Goal: Transaction & Acquisition: Subscribe to service/newsletter

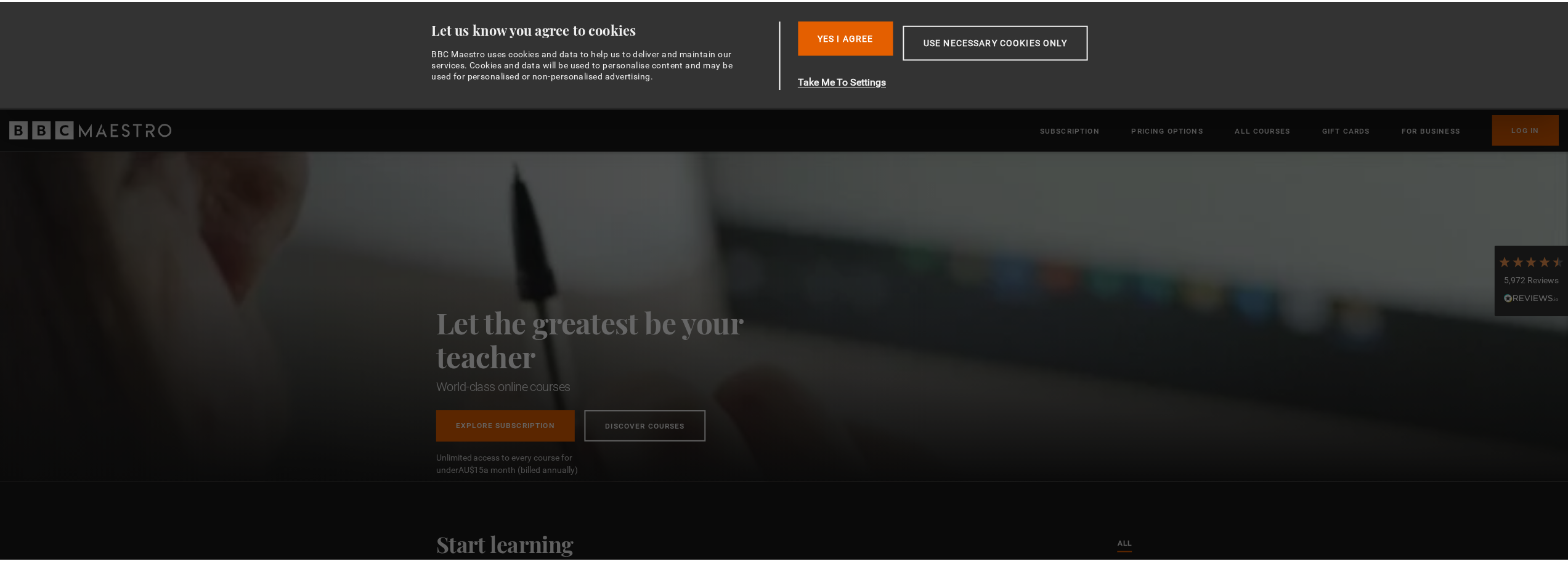
scroll to position [0, 161]
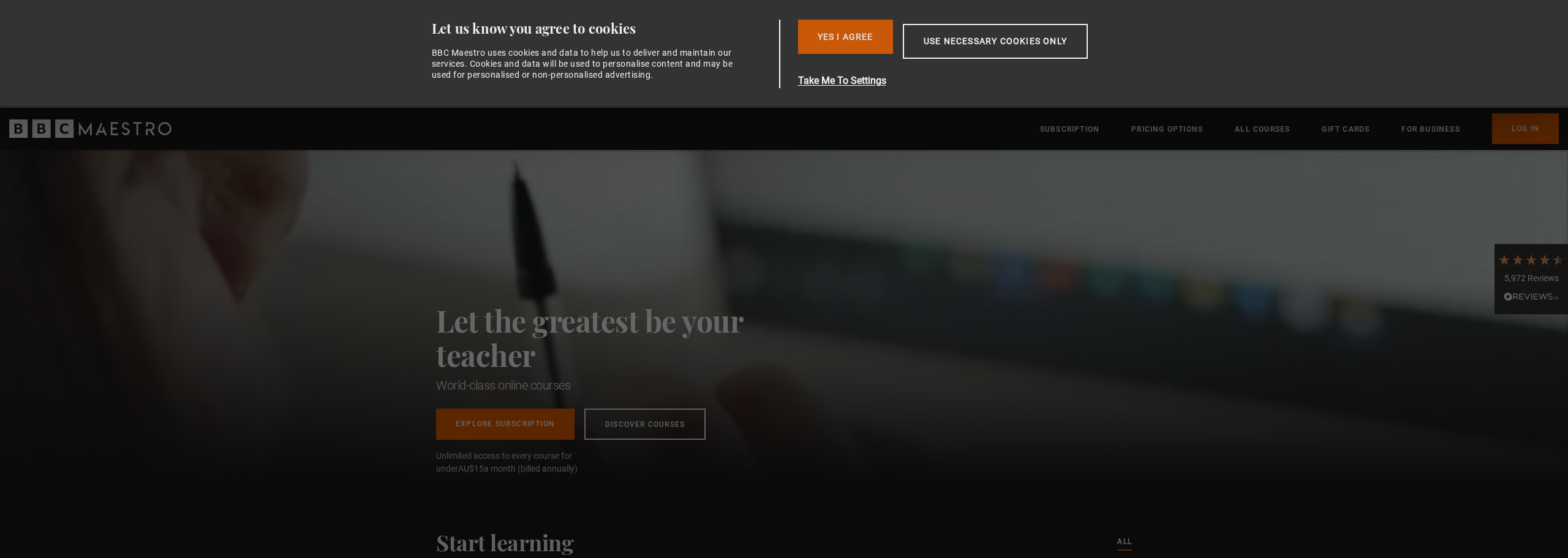
click at [843, 36] on button "Yes I Agree" at bounding box center [845, 37] width 95 height 34
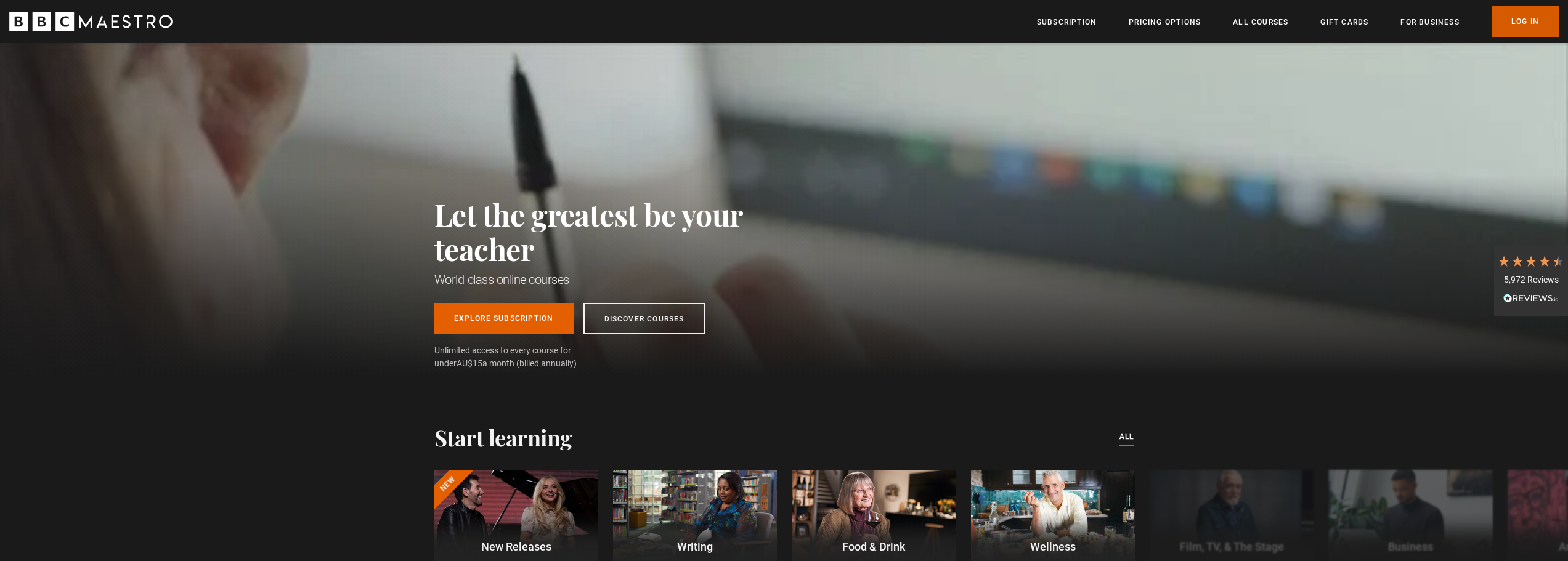
click at [1518, 22] on link "Log In" at bounding box center [1524, 21] width 67 height 30
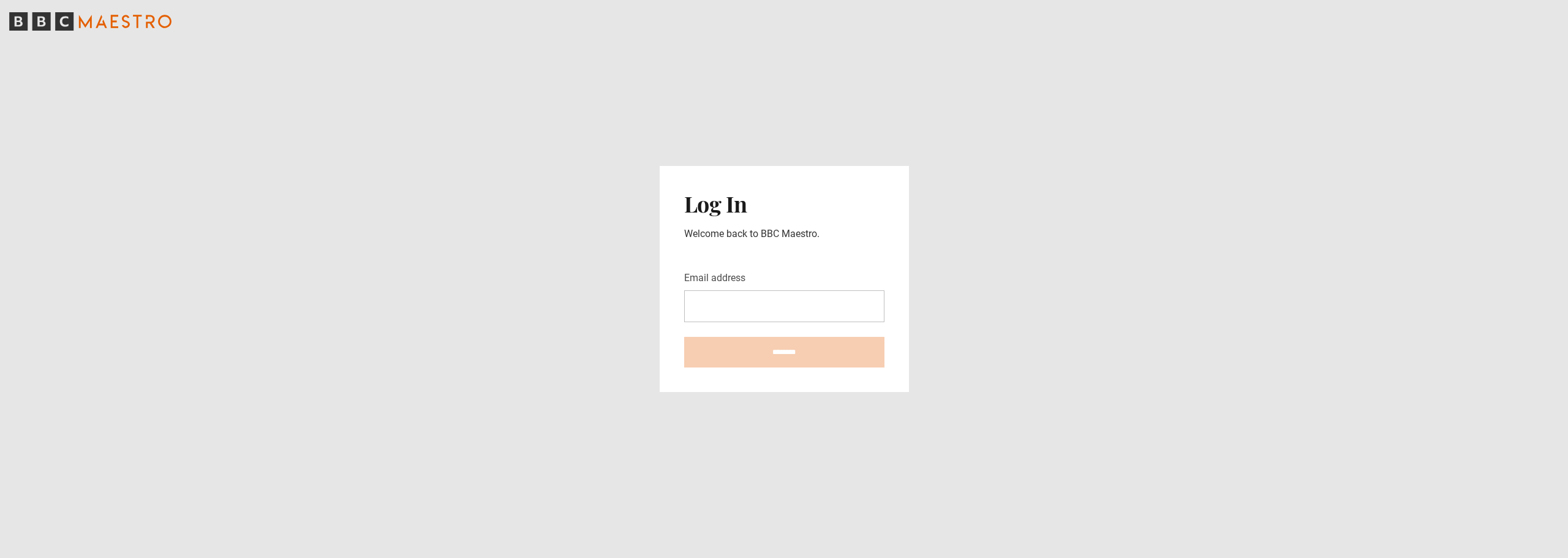
type input "**********"
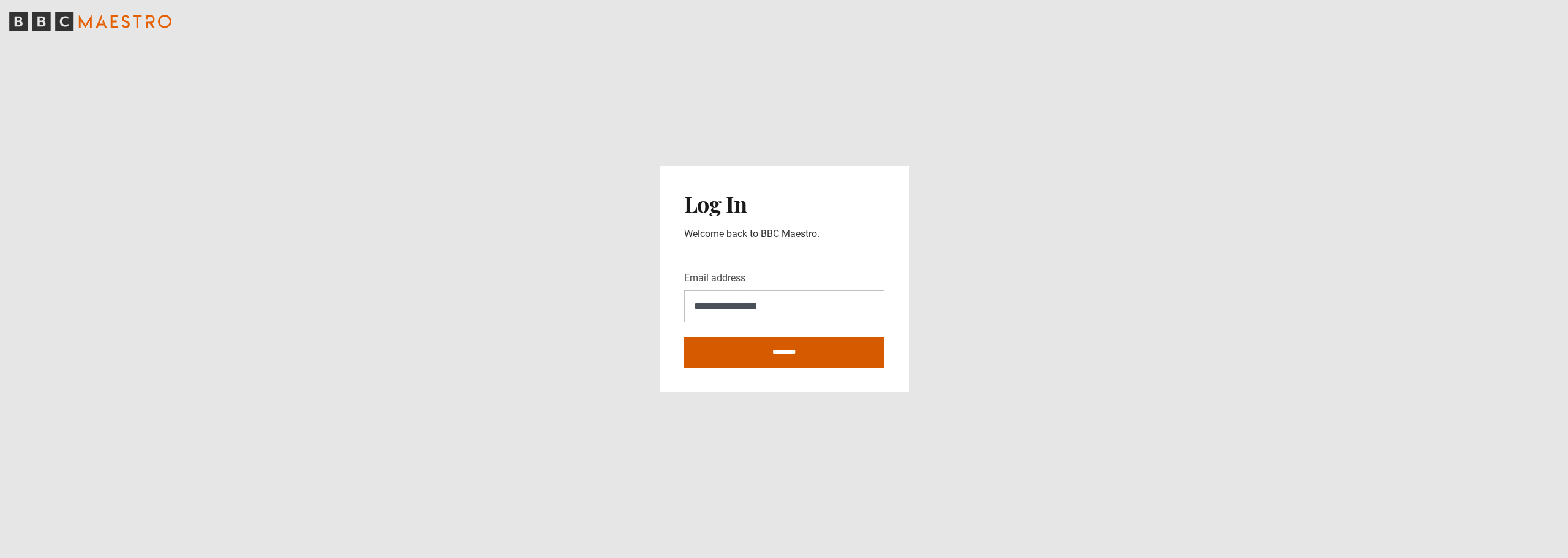
click at [766, 354] on input "********" at bounding box center [784, 352] width 200 height 30
type input "**********"
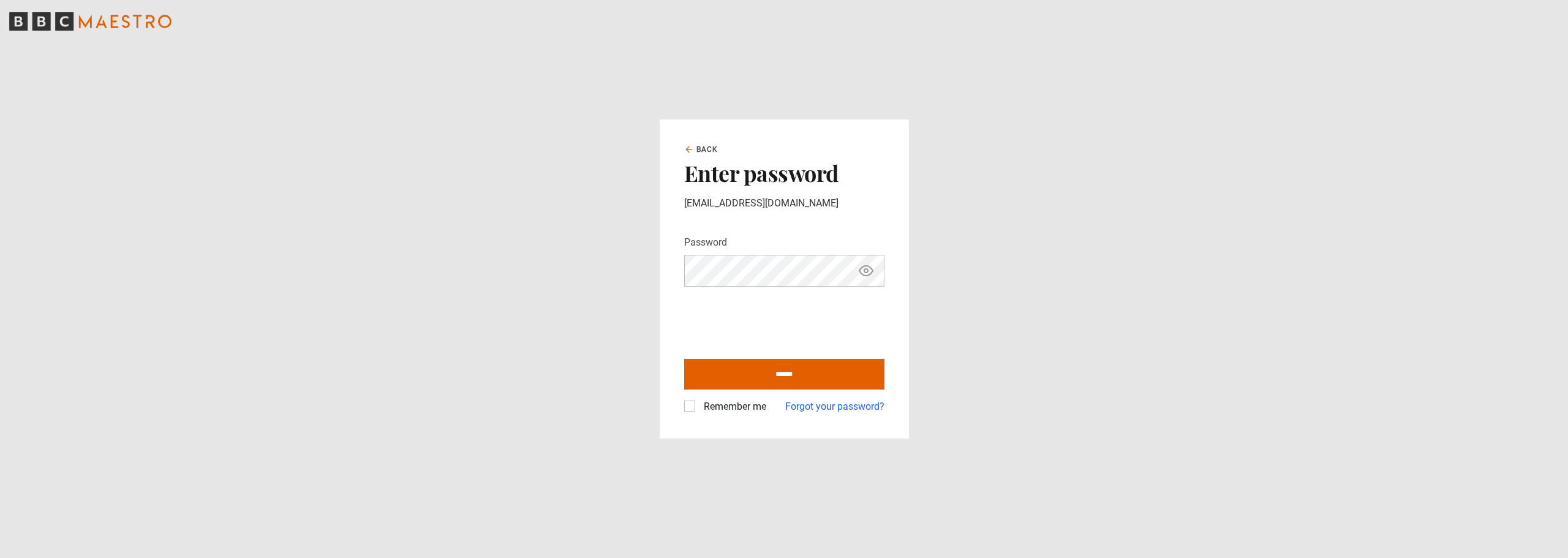
click at [868, 273] on icon "Show password" at bounding box center [866, 271] width 15 height 15
click at [868, 273] on icon "Hide password" at bounding box center [866, 271] width 13 height 13
click at [699, 407] on label "Remember me" at bounding box center [732, 407] width 67 height 15
click at [793, 372] on input "******" at bounding box center [784, 374] width 200 height 30
type input "**********"
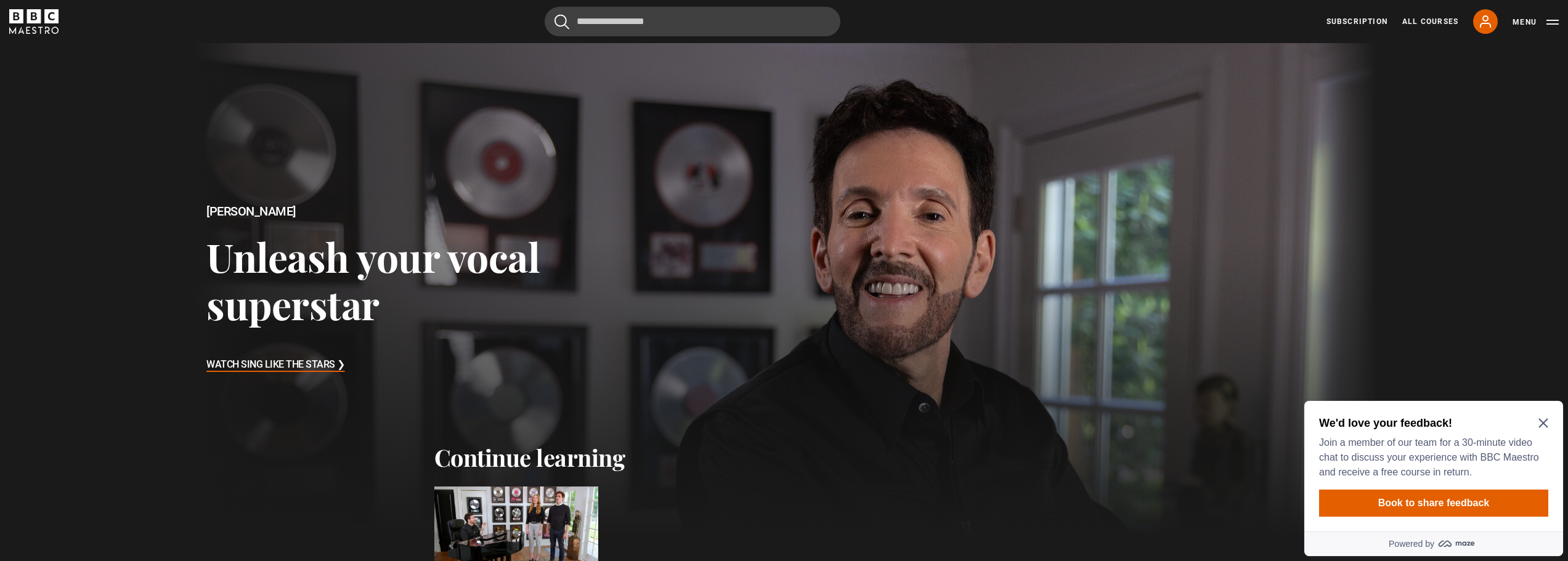
click at [1544, 425] on icon "Close Maze Prompt" at bounding box center [1543, 423] width 9 height 9
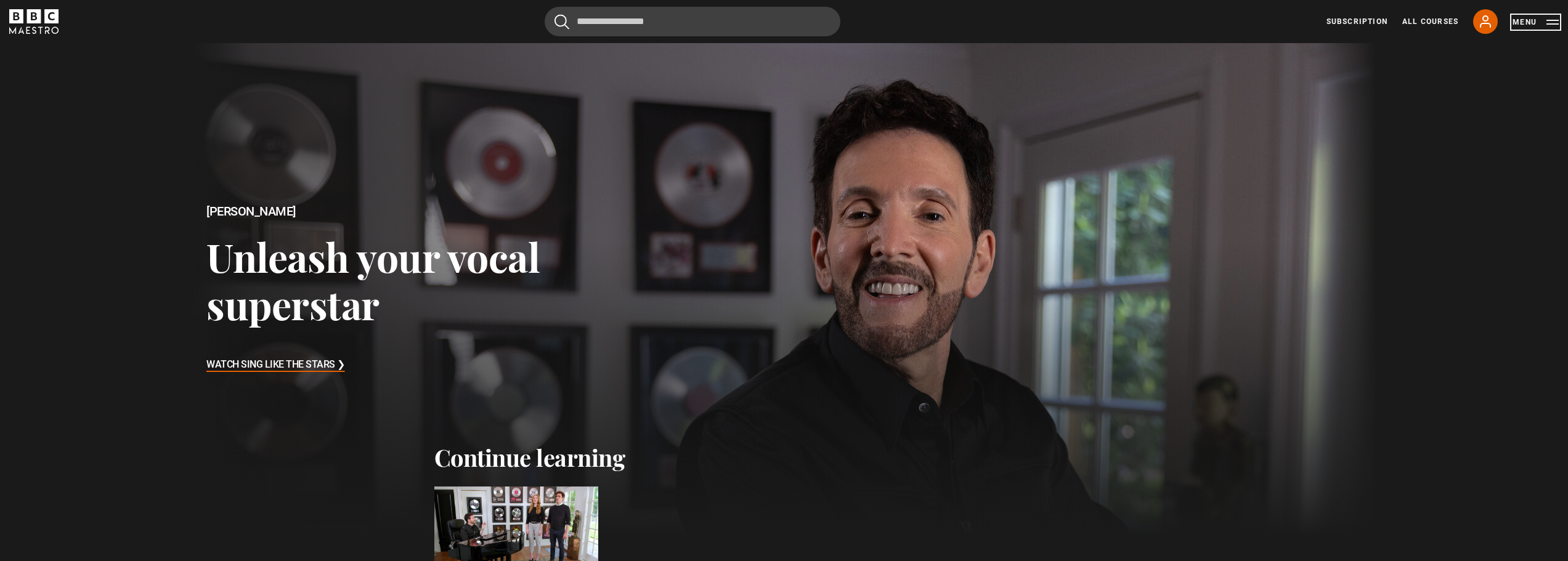
click at [1558, 23] on button "Menu" at bounding box center [1535, 22] width 47 height 12
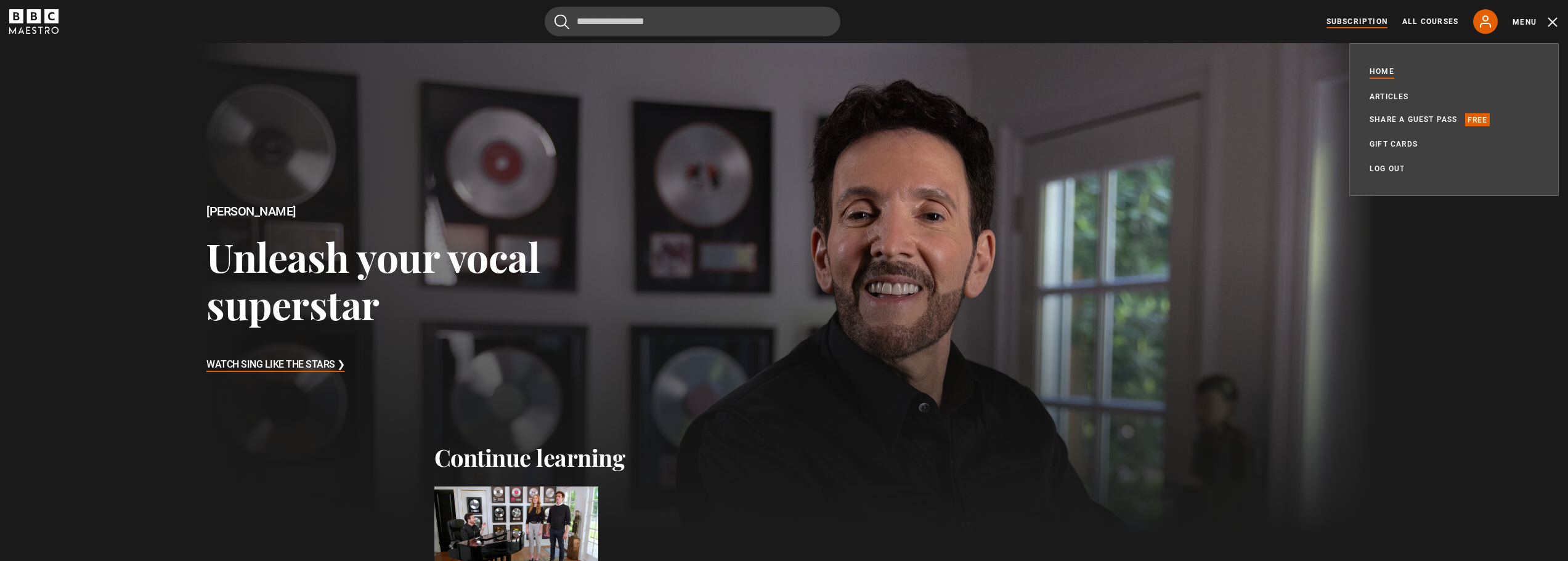
click at [1347, 19] on link "Subscription" at bounding box center [1357, 22] width 61 height 11
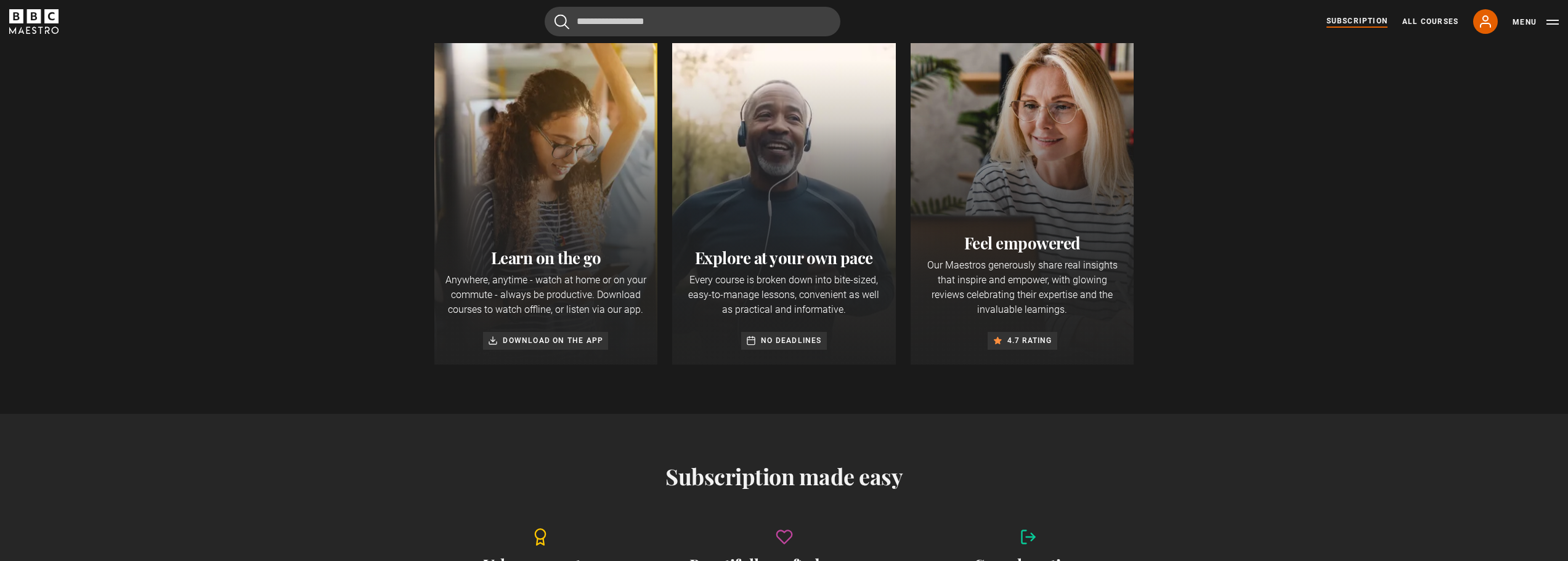
scroll to position [0, 2744]
click at [1303, 157] on div "Learn on the go Anywhere, anytime - watch at home or on your commute - always b…" at bounding box center [784, 203] width 1568 height 421
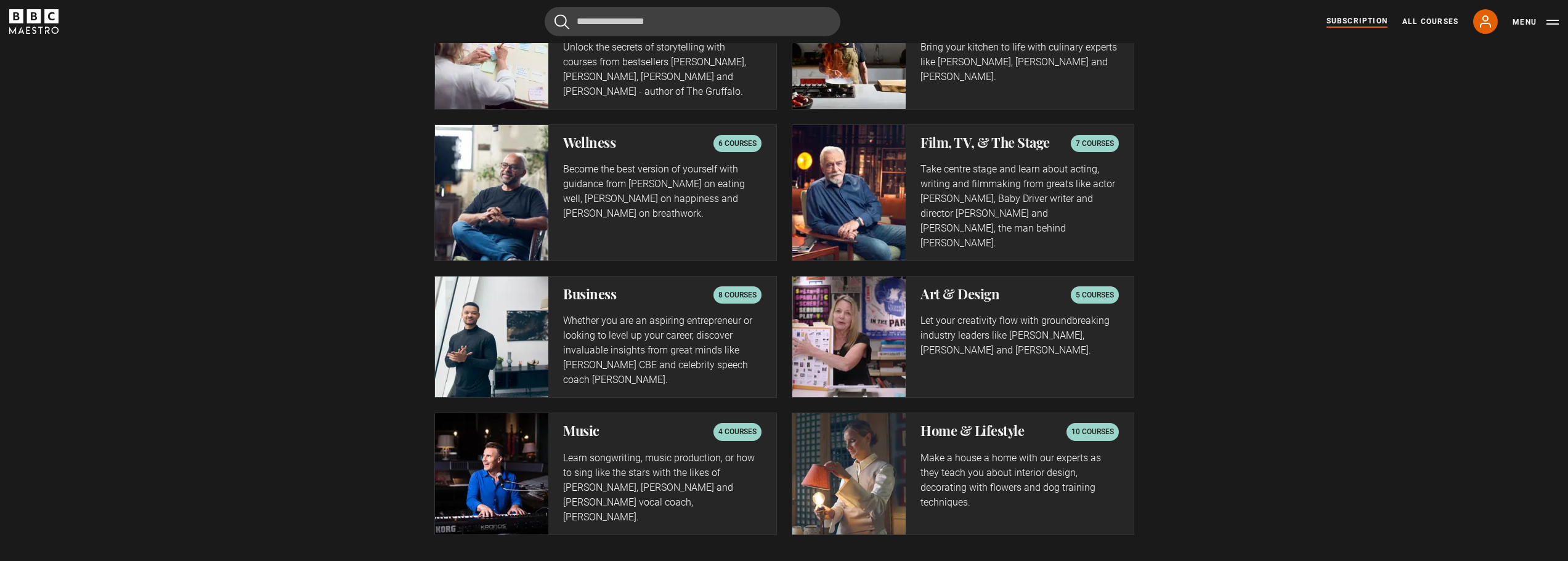
scroll to position [2155, 0]
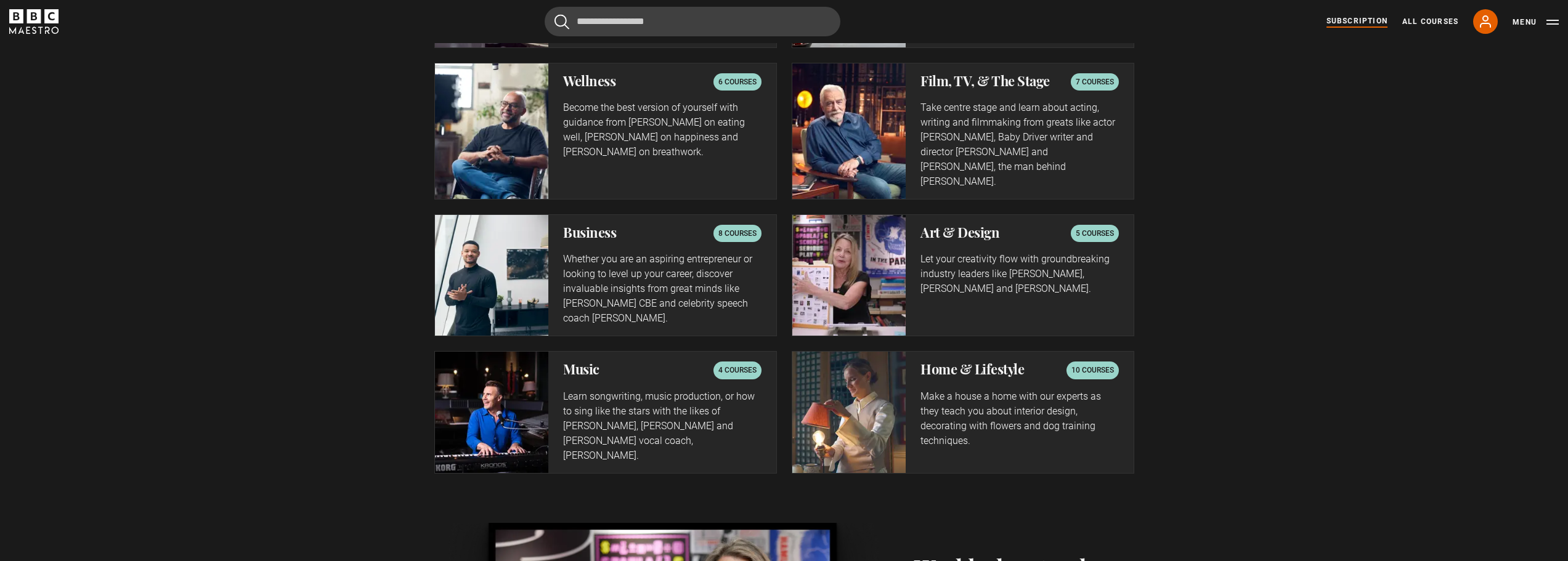
click at [645, 389] on p "Learn songwriting, music production, or how to sing like the stars with the lik…" at bounding box center [662, 426] width 198 height 74
click at [609, 393] on p "Learn songwriting, music production, or how to sing like the stars with the lik…" at bounding box center [662, 426] width 198 height 74
click at [732, 364] on p "4 courses" at bounding box center [737, 369] width 38 height 12
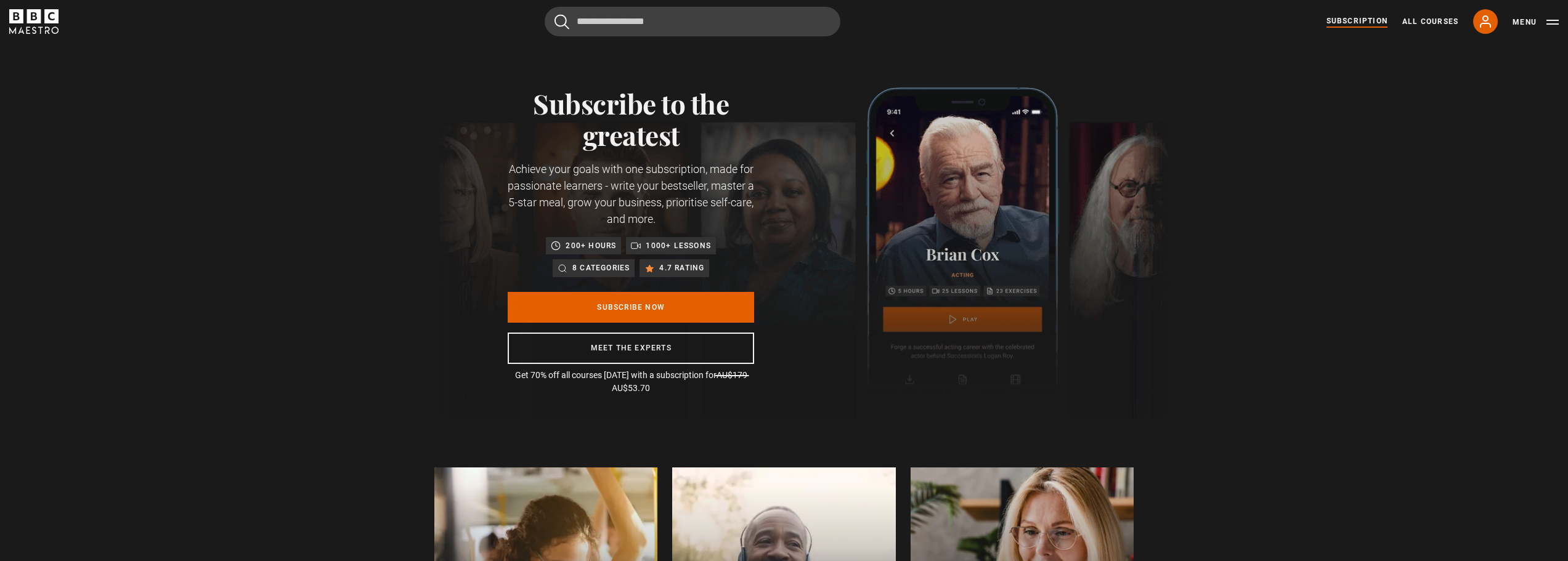
scroll to position [0, 0]
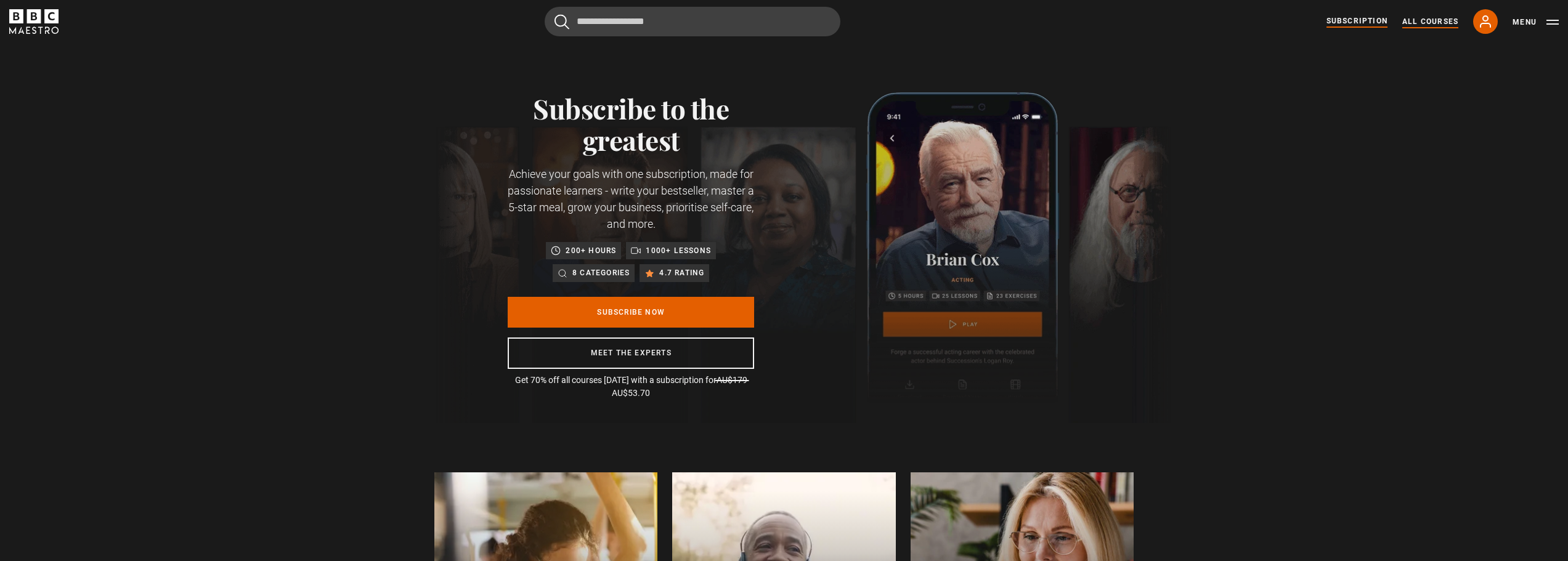
click at [1427, 18] on link "All Courses" at bounding box center [1429, 22] width 56 height 11
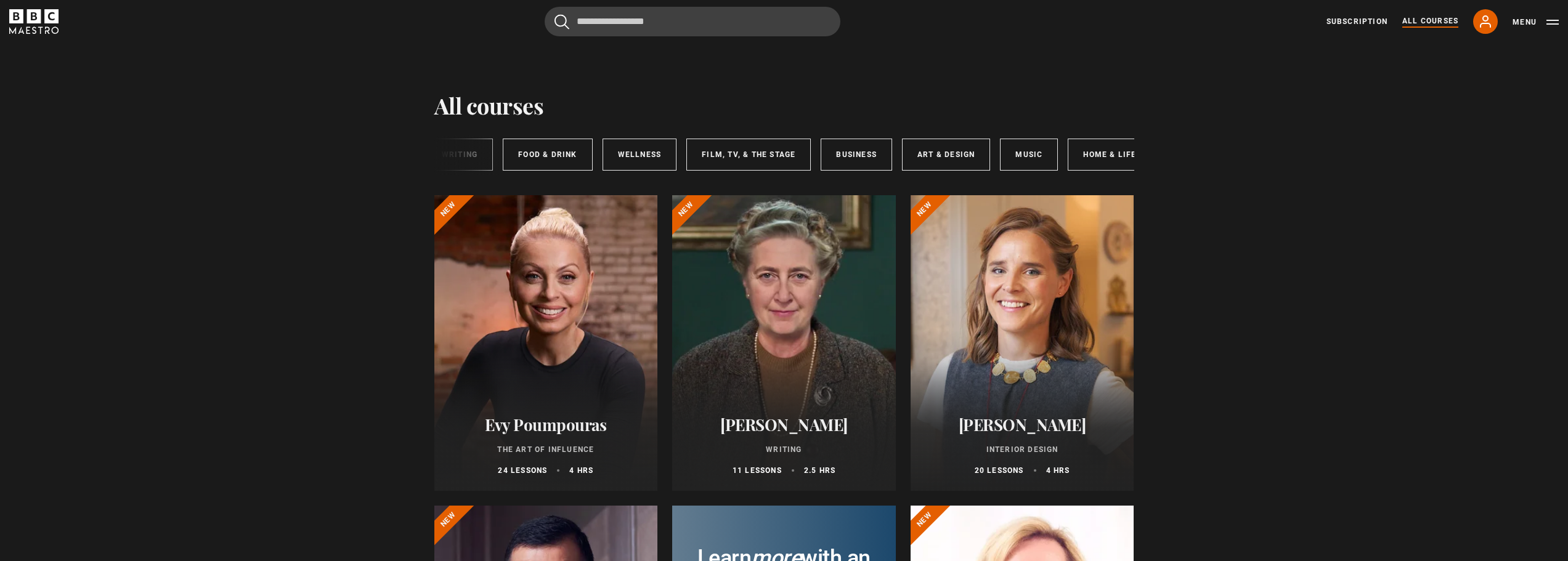
scroll to position [0, 183]
click at [979, 145] on link "Music" at bounding box center [980, 155] width 58 height 32
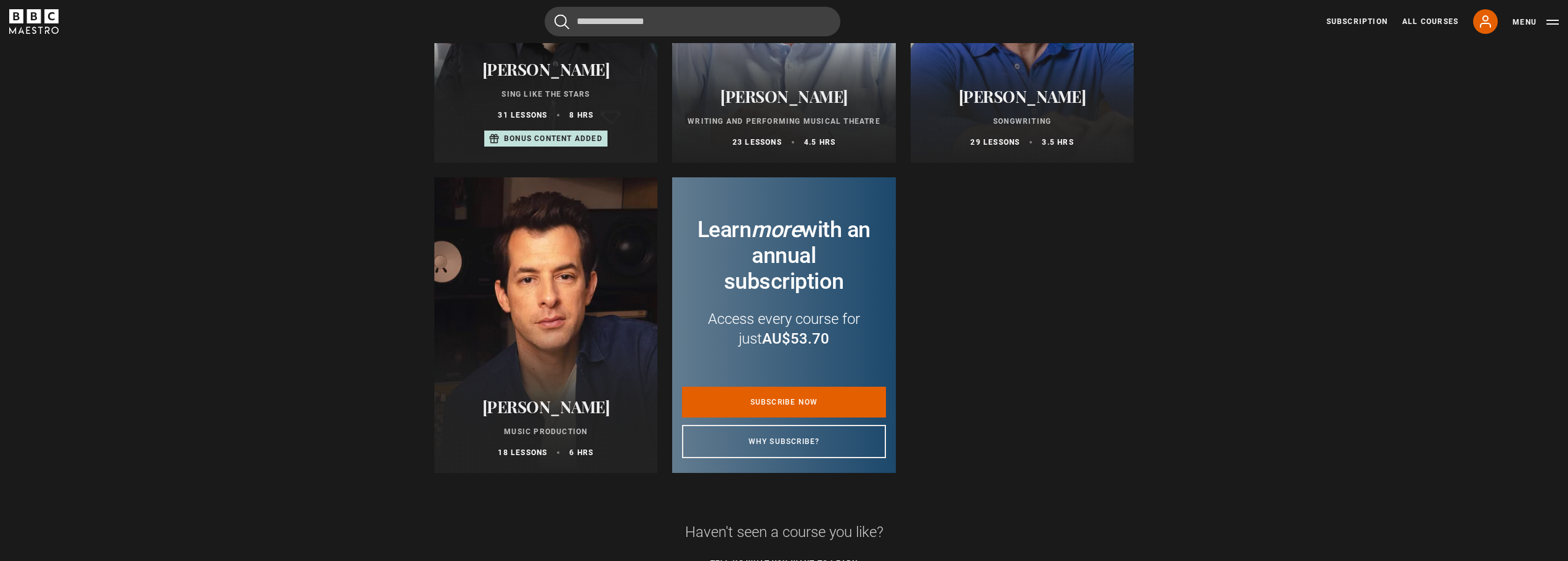
scroll to position [369, 0]
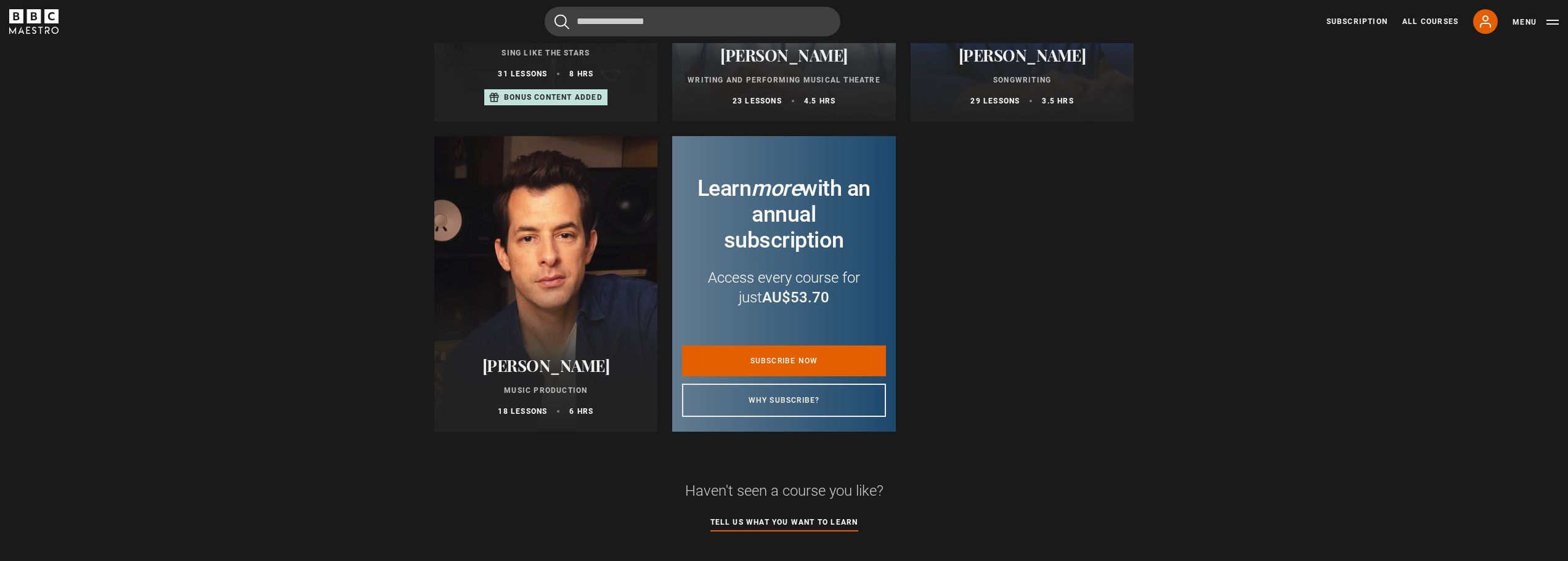
click at [528, 370] on h2 "[PERSON_NAME]" at bounding box center [546, 365] width 194 height 19
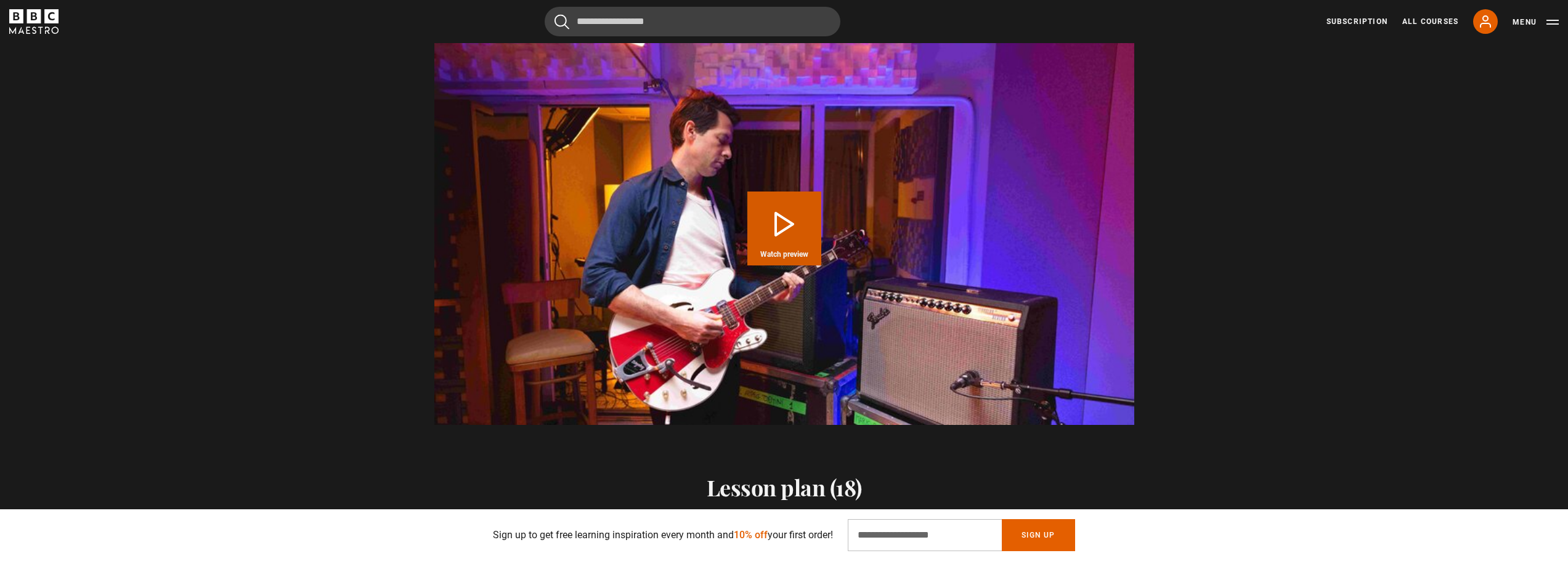
scroll to position [0, 323]
click at [782, 225] on button "Play Course overview for Music Production with [PERSON_NAME] Watch preview" at bounding box center [784, 229] width 74 height 74
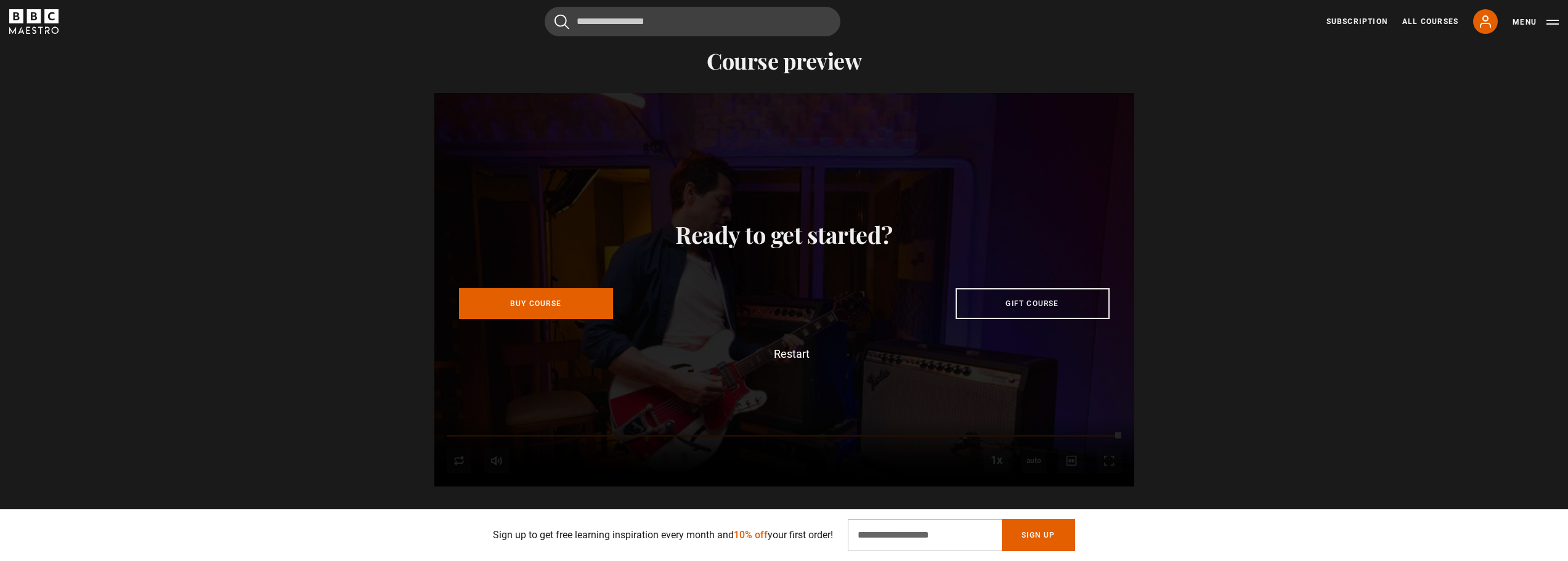
scroll to position [0, 2582]
click at [1371, 18] on link "Subscription" at bounding box center [1357, 22] width 61 height 11
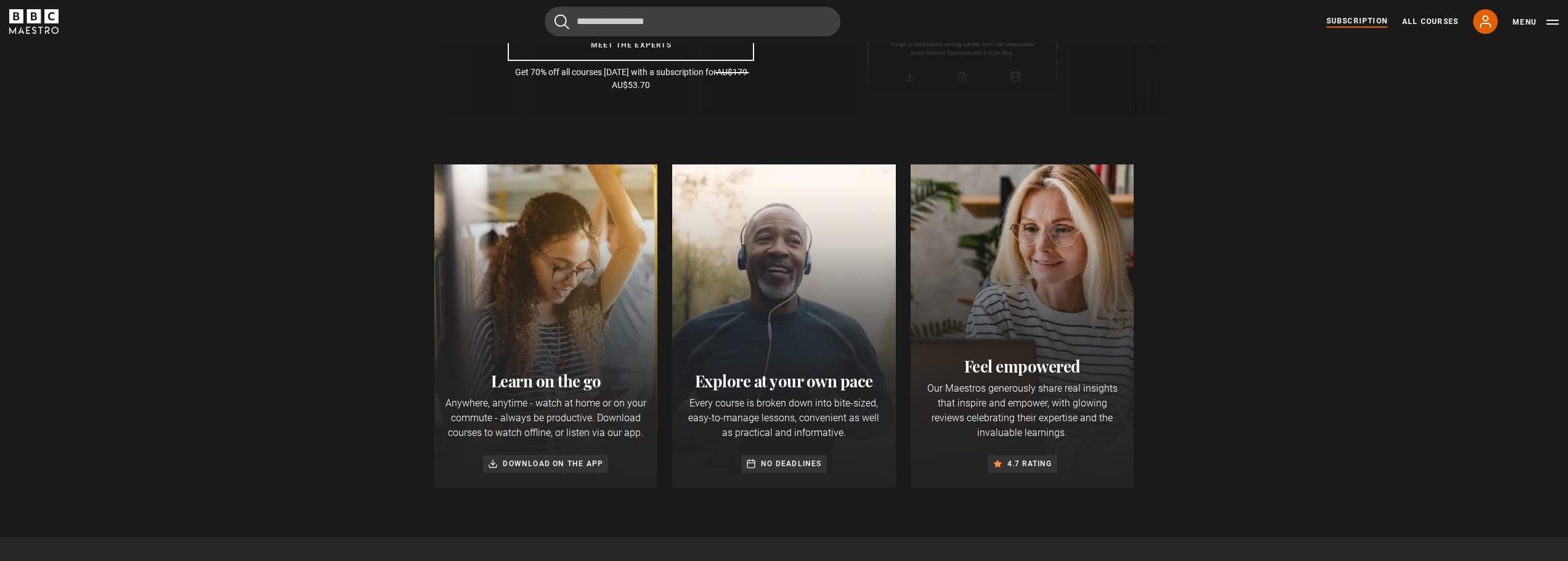
scroll to position [0, 323]
